Goal: Information Seeking & Learning: Learn about a topic

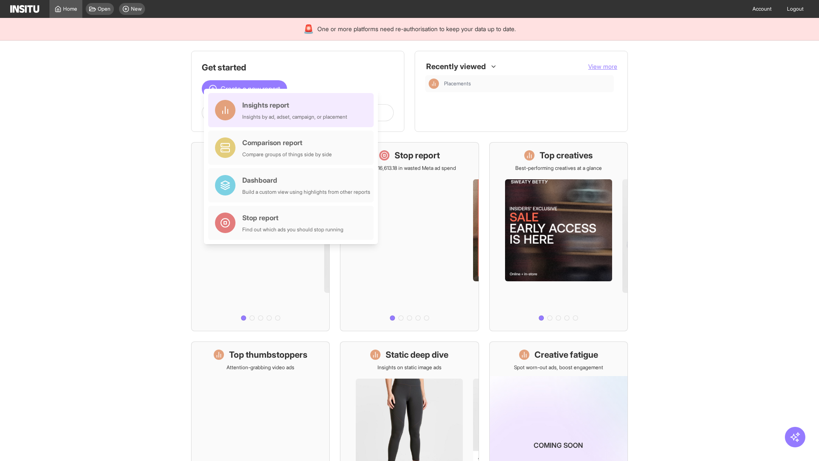
click at [293, 110] on div "Insights report Insights by ad, adset, campaign, or placement" at bounding box center [294, 110] width 105 height 20
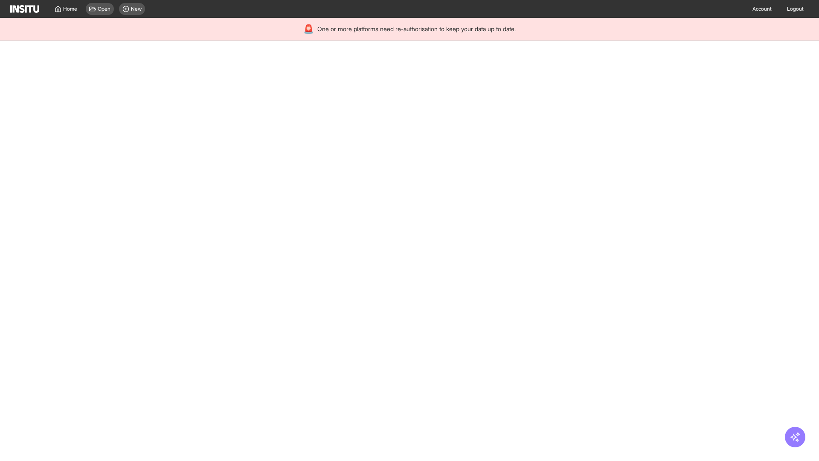
select select "**"
